Goal: Task Accomplishment & Management: Use online tool/utility

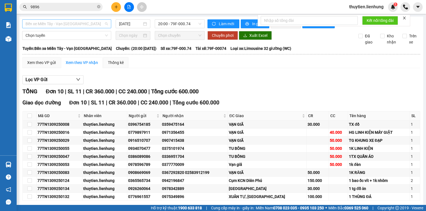
click at [89, 22] on span "Bến xe Miền Tây - Vạn [GEOGRAPHIC_DATA]" at bounding box center [66, 24] width 82 height 8
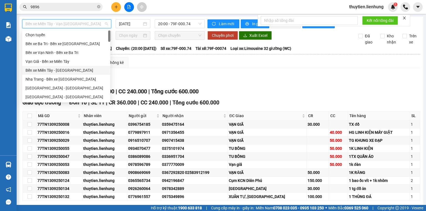
click at [56, 72] on div "Bến xe Miền Tây - [GEOGRAPHIC_DATA]" at bounding box center [65, 70] width 81 height 6
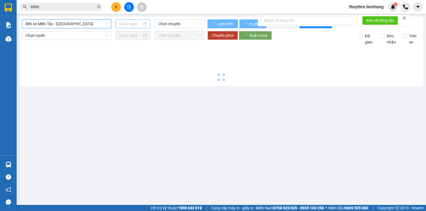
type input "[DATE]"
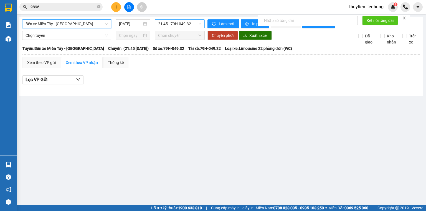
click at [159, 23] on span "21:45 - 79H-049.32" at bounding box center [180, 24] width 44 height 8
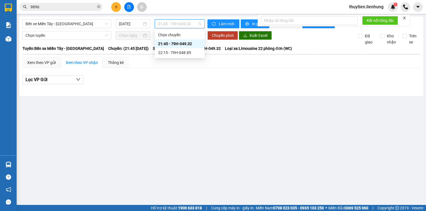
click at [171, 42] on div "21:45 - 79H-049.32" at bounding box center [179, 44] width 43 height 6
drag, startPoint x: 173, startPoint y: 27, endPoint x: 173, endPoint y: 33, distance: 6.4
click at [173, 27] on span "21:45 - 79H-049.32" at bounding box center [180, 24] width 44 height 8
click at [172, 51] on div "22:15 - 79H-048.85" at bounding box center [179, 53] width 43 height 6
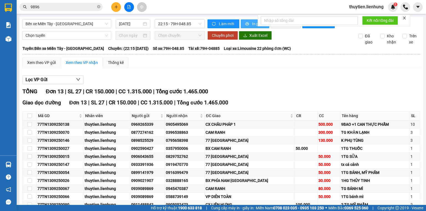
click at [252, 23] on span "In phơi" at bounding box center [258, 24] width 13 height 6
